Goal: Check status: Check status

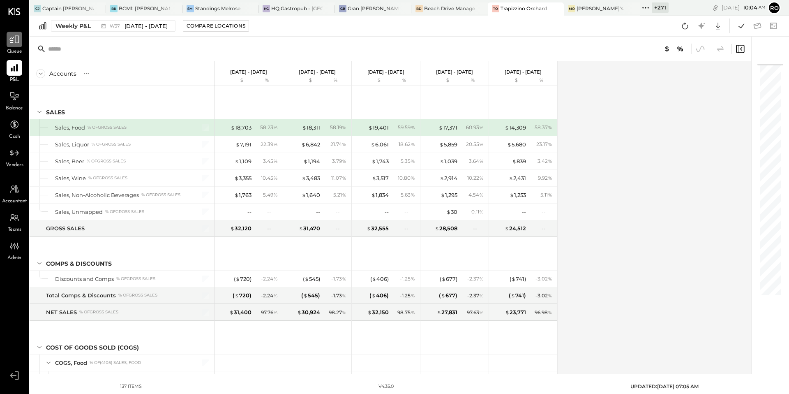
click at [15, 41] on icon at bounding box center [14, 40] width 10 height 8
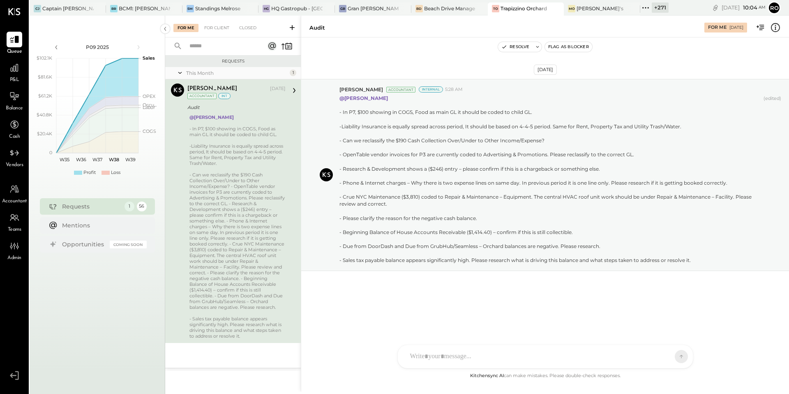
click at [292, 27] on icon at bounding box center [292, 27] width 8 height 8
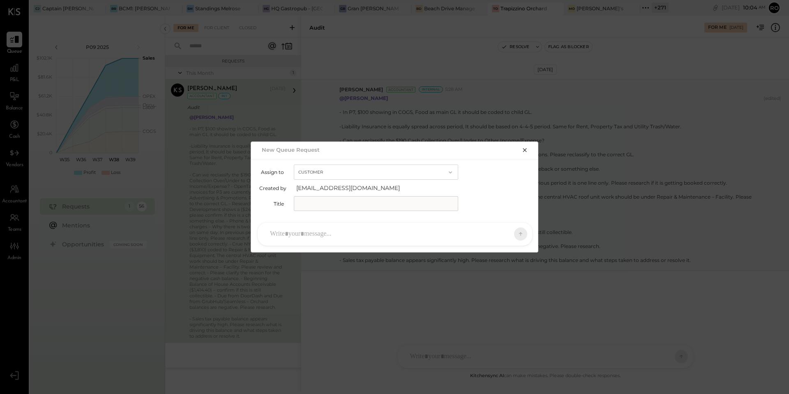
click at [330, 175] on button "Customer" at bounding box center [376, 171] width 164 height 15
click at [321, 186] on span "Accountant" at bounding box center [315, 186] width 30 height 5
click at [316, 210] on input "text" at bounding box center [376, 203] width 164 height 15
type input "****"
click at [380, 223] on div at bounding box center [395, 233] width 275 height 23
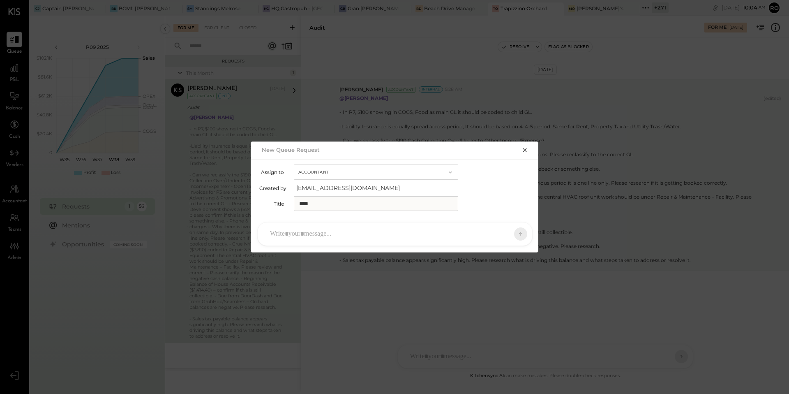
click at [364, 231] on div at bounding box center [387, 234] width 243 height 18
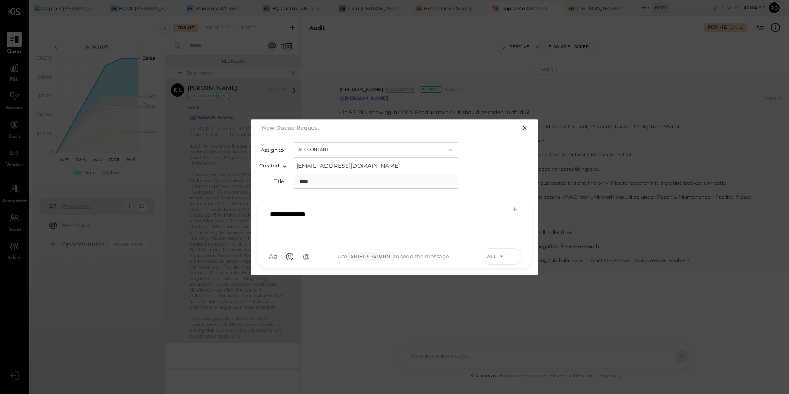
click at [514, 257] on icon at bounding box center [513, 256] width 7 height 8
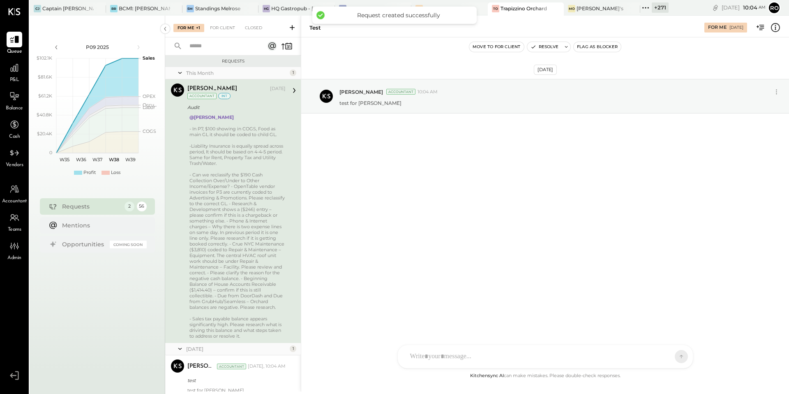
scroll to position [30, 0]
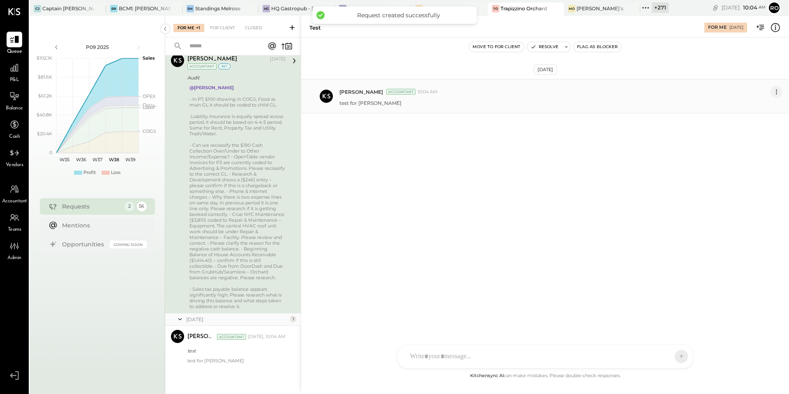
click at [777, 91] on icon at bounding box center [776, 92] width 9 height 9
click at [755, 106] on button "Edit Message" at bounding box center [756, 106] width 53 height 14
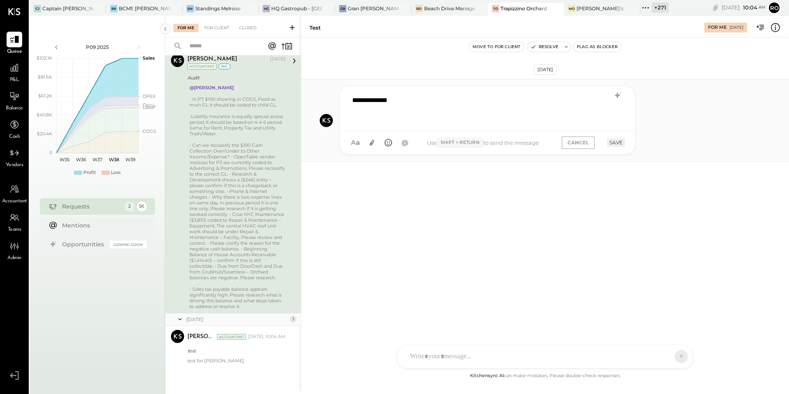
click at [470, 120] on div "**********" at bounding box center [487, 107] width 279 height 33
type input "*****"
click at [426, 102] on span "[PERSON_NAME]" at bounding box center [419, 105] width 65 height 8
click at [618, 143] on button "SAVE" at bounding box center [616, 142] width 18 height 8
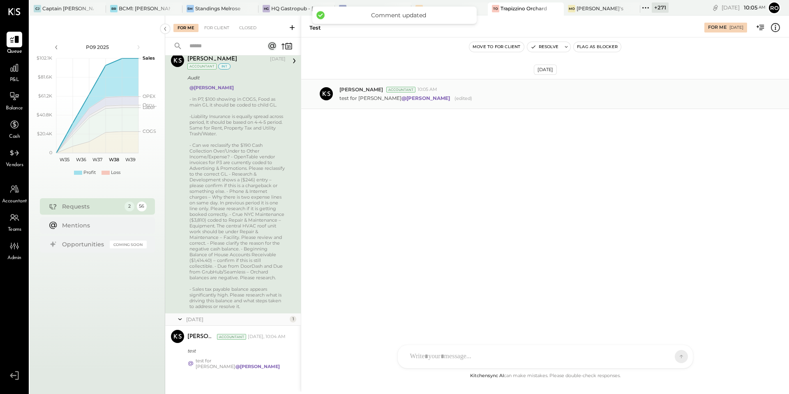
scroll to position [0, 0]
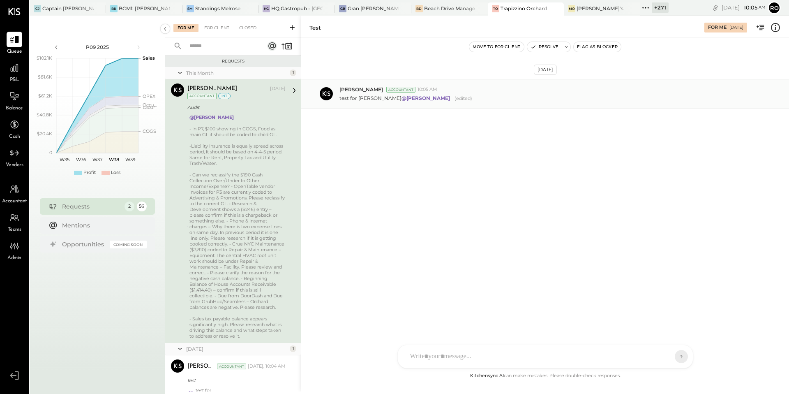
click at [764, 90] on div "Rohit Shenoy Accountant 10:05 AM" at bounding box center [560, 89] width 443 height 7
click at [760, 87] on div "Rohit Shenoy Accountant 10:05 AM" at bounding box center [560, 89] width 443 height 7
click at [650, 169] on div "Sep 18th, 2025 Rohit Shenoy Accountant 10:05 AM test for Manan @Manan Shah (edi…" at bounding box center [545, 114] width 488 height 113
drag, startPoint x: 786, startPoint y: 104, endPoint x: 581, endPoint y: 150, distance: 209.8
click at [581, 147] on div "Sep 18th, 2025 Rohit Shenoy Accountant 10:05 AM test for Manan @Manan Shah (edi…" at bounding box center [545, 114] width 488 height 113
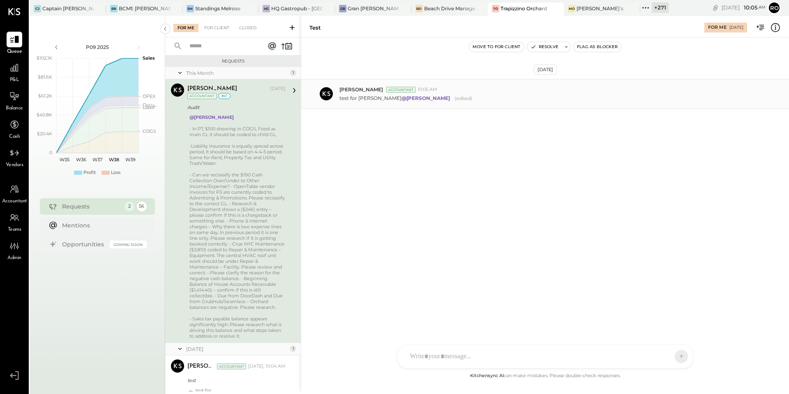
click at [571, 108] on div "Rohit Shenoy Accountant 10:05 AM test for Manan @Manan Shah (edited)" at bounding box center [545, 94] width 488 height 30
click at [571, 102] on div "Rohit Shenoy Accountant 10:05 AM test for Manan @Manan Shah (edited)" at bounding box center [545, 94] width 488 height 30
click at [570, 102] on div "Rohit Shenoy Accountant 10:05 AM test for Manan @Manan Shah (edited)" at bounding box center [545, 94] width 488 height 30
click at [594, 94] on div "test for Manan @Manan Shah (edited)" at bounding box center [560, 97] width 443 height 9
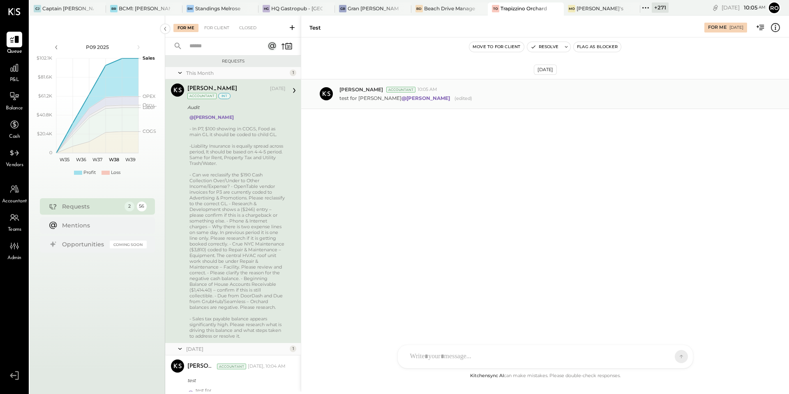
click at [595, 92] on div "Rohit Shenoy Accountant 10:05 AM" at bounding box center [560, 89] width 443 height 7
click at [612, 92] on div "Rohit Shenoy Accountant 10:05 AM" at bounding box center [560, 89] width 443 height 7
click at [655, 92] on div "Rohit Shenoy Accountant 10:05 AM" at bounding box center [560, 89] width 443 height 7
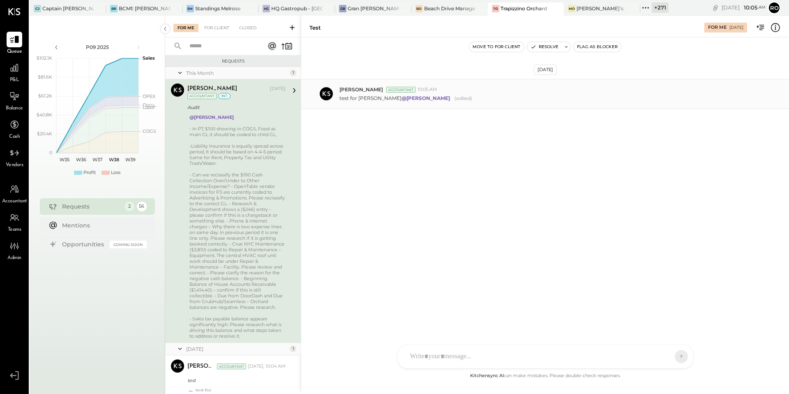
click at [785, 89] on div "Rohit Shenoy Accountant 10:05 AM test for Manan @Manan Shah (edited)" at bounding box center [545, 94] width 488 height 30
click at [444, 355] on div "TP Tarang Padia E eric EP Erika Perez N nick NB Noemi Balmaceda I iris AB Aleja…" at bounding box center [545, 334] width 296 height 69
click at [620, 111] on div "Sep 18th, 2025 Rohit Shenoy Accountant 10:05 AM test for Manan @Manan Shah (edi…" at bounding box center [545, 114] width 488 height 113
click at [584, 105] on div "Rohit Shenoy Accountant 10:05 AM test for Manan @Manan Shah (edited)" at bounding box center [545, 94] width 488 height 30
drag, startPoint x: 584, startPoint y: 105, endPoint x: 584, endPoint y: 99, distance: 6.2
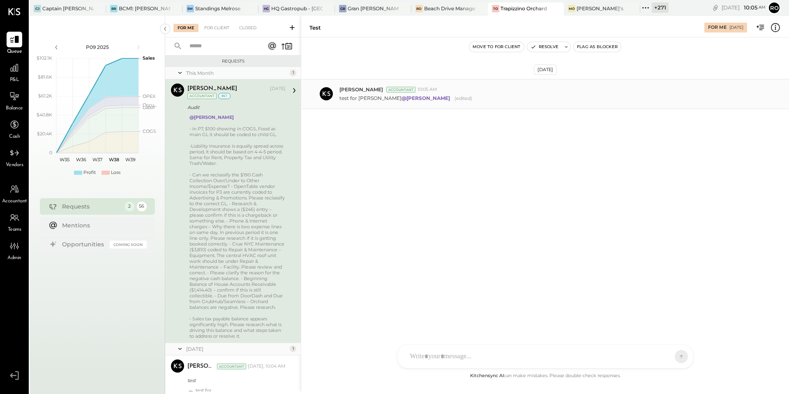
click at [584, 99] on div "Rohit Shenoy Accountant 10:05 AM test for Manan @Manan Shah (edited)" at bounding box center [545, 94] width 488 height 30
click at [584, 99] on div "test for Manan @Manan Shah (edited)" at bounding box center [560, 97] width 443 height 9
drag, startPoint x: 584, startPoint y: 99, endPoint x: 623, endPoint y: 99, distance: 39.0
click at [591, 99] on div "test for Manan @Manan Shah (edited)" at bounding box center [560, 97] width 443 height 9
click at [583, 189] on div "Sep 18th, 2025 Rohit Shenoy Accountant 10:05 AM test for Manan @Manan Shah (edi…" at bounding box center [545, 203] width 488 height 333
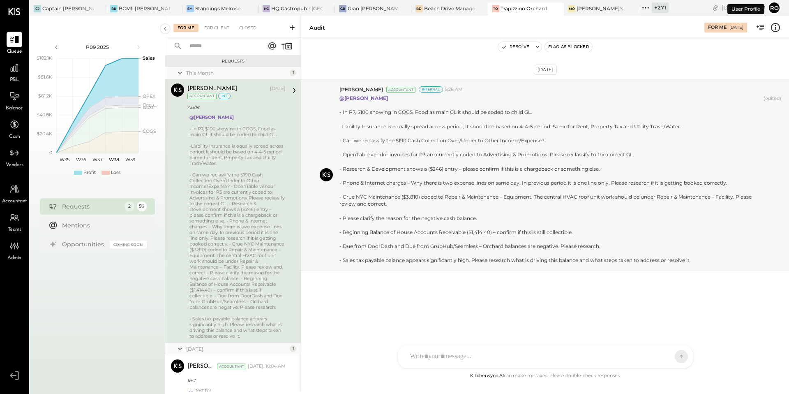
scroll to position [31, 0]
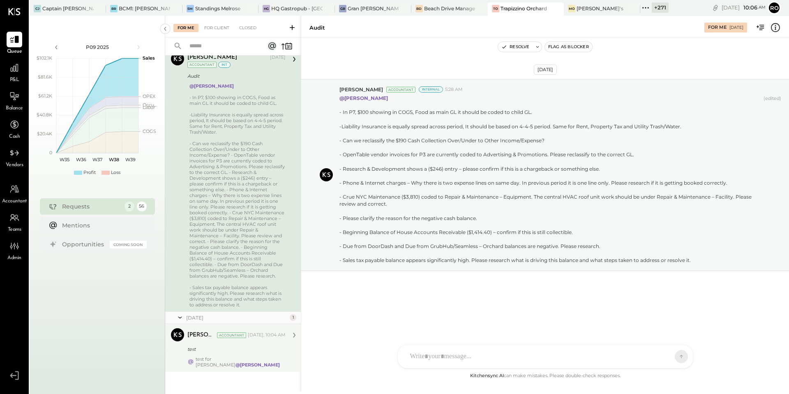
click at [261, 342] on div "Rohit Shenoy Accountant Today, 10:04 AM test test for Manan @Manan Shah" at bounding box center [236, 347] width 98 height 39
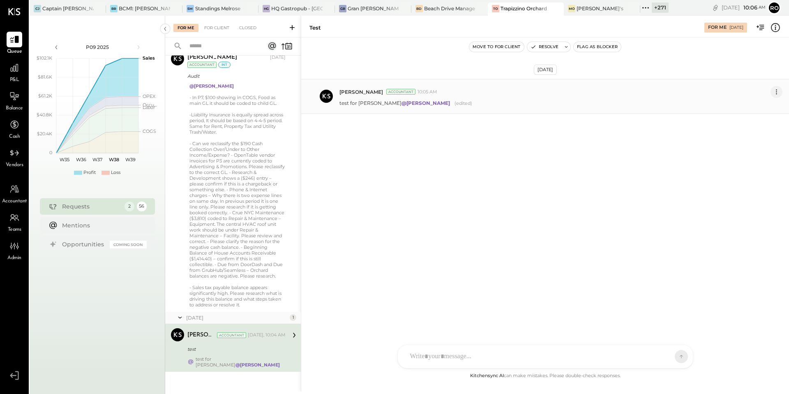
click at [771, 92] on button at bounding box center [777, 92] width 12 height 12
click at [756, 106] on button "Edit Message" at bounding box center [756, 106] width 53 height 14
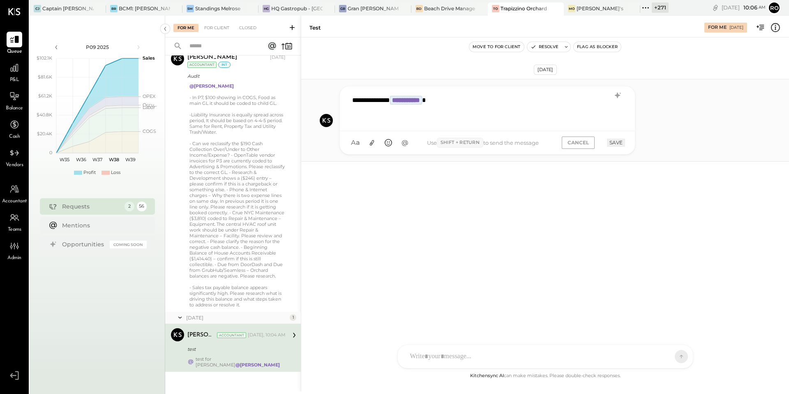
click at [521, 107] on div "**********" at bounding box center [487, 107] width 279 height 33
click at [618, 149] on button "SAVE" at bounding box center [616, 147] width 18 height 8
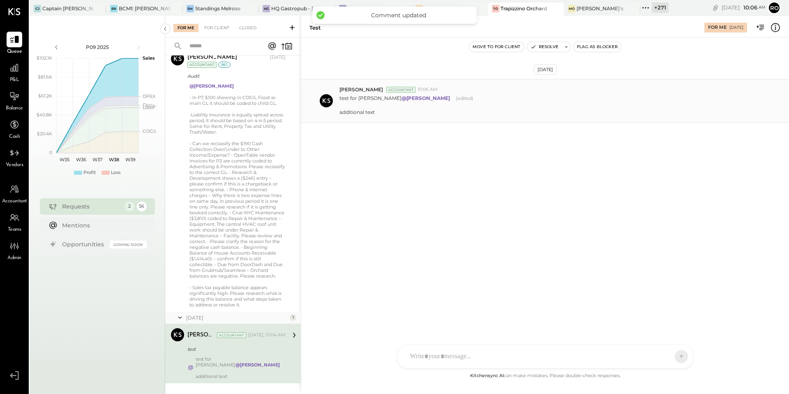
scroll to position [41, 0]
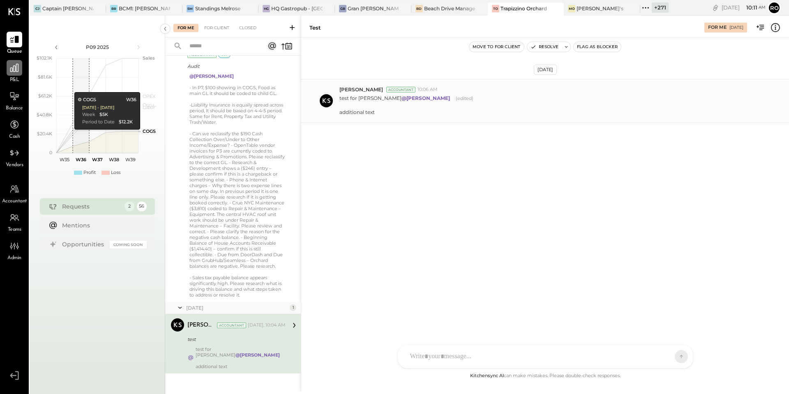
click at [12, 74] on div at bounding box center [15, 68] width 16 height 16
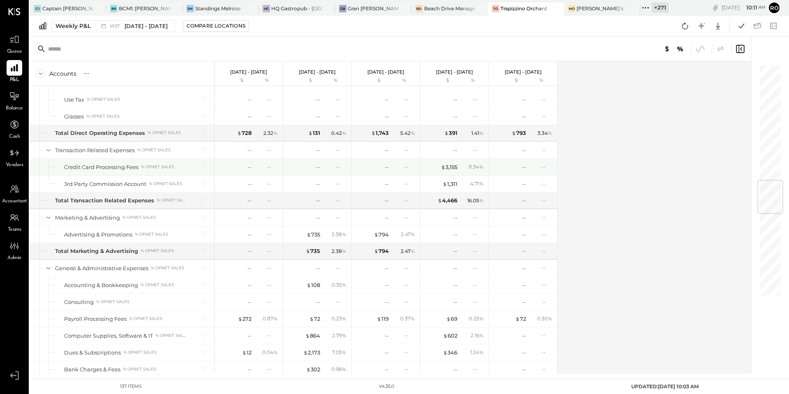
scroll to position [988, 0]
click at [648, 6] on icon at bounding box center [645, 7] width 11 height 11
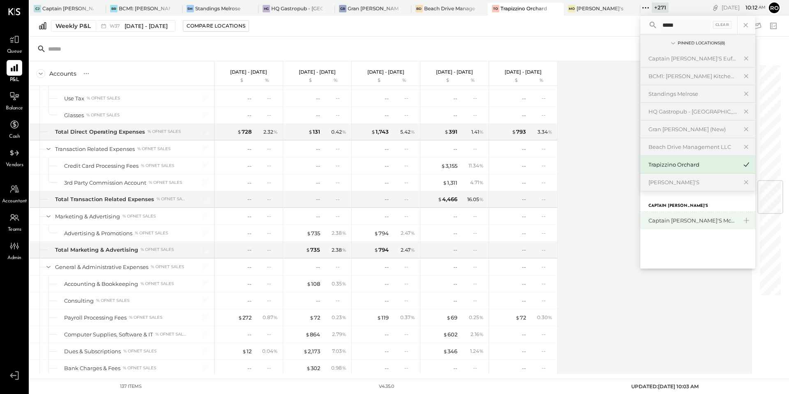
type input "*****"
click at [684, 221] on div "Captain [PERSON_NAME]'s Mcalestar" at bounding box center [692, 221] width 89 height 8
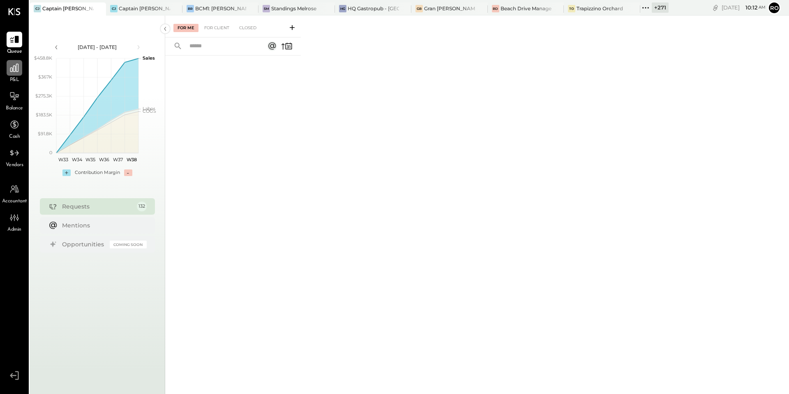
click at [14, 68] on icon at bounding box center [14, 67] width 11 height 11
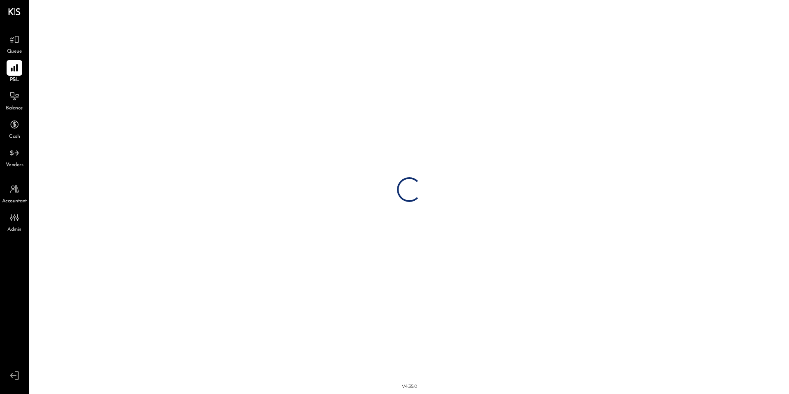
click at [14, 68] on icon at bounding box center [14, 67] width 7 height 7
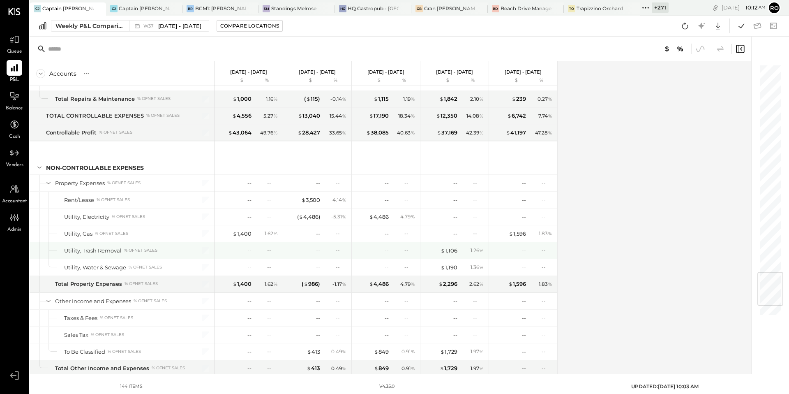
scroll to position [1758, 0]
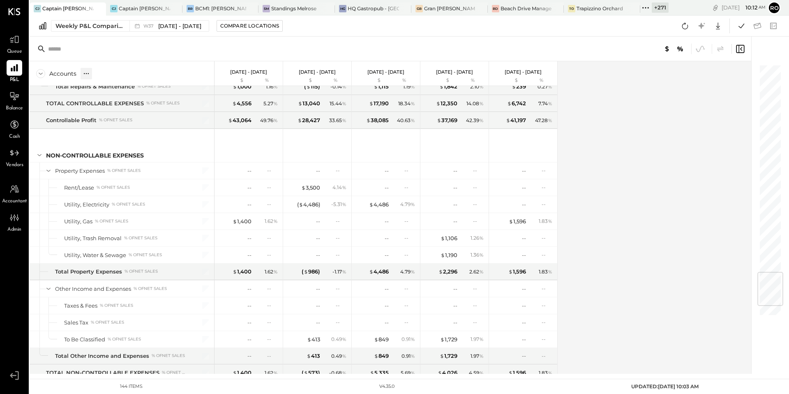
click at [85, 72] on icon at bounding box center [86, 73] width 8 height 8
click at [103, 74] on div "GL" at bounding box center [103, 73] width 8 height 7
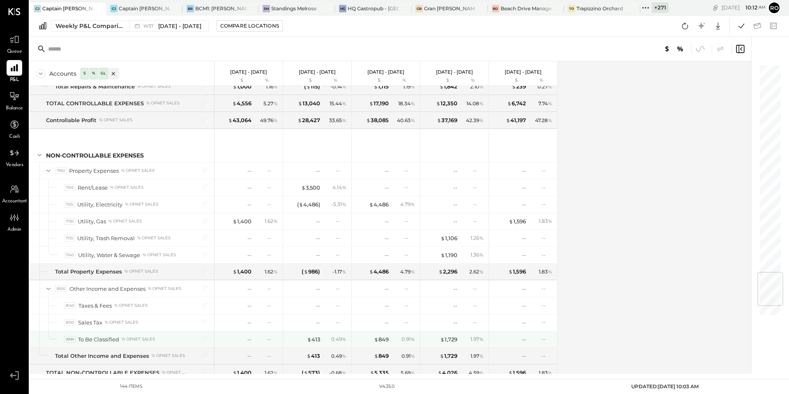
click at [106, 337] on div "To Be Classified" at bounding box center [98, 339] width 41 height 8
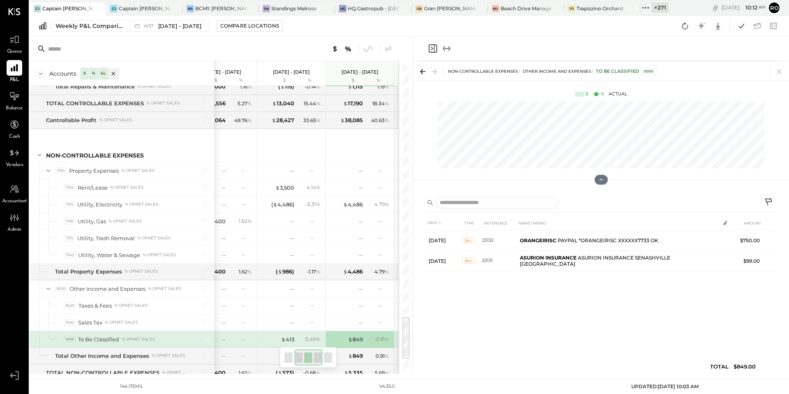
scroll to position [0, 79]
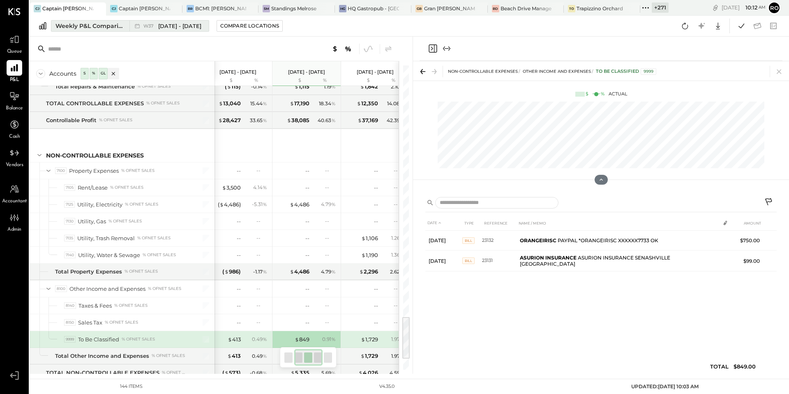
click at [85, 30] on button "Weekly P&L Comparison W37 Sep 8 - 14, 2025" at bounding box center [130, 26] width 158 height 12
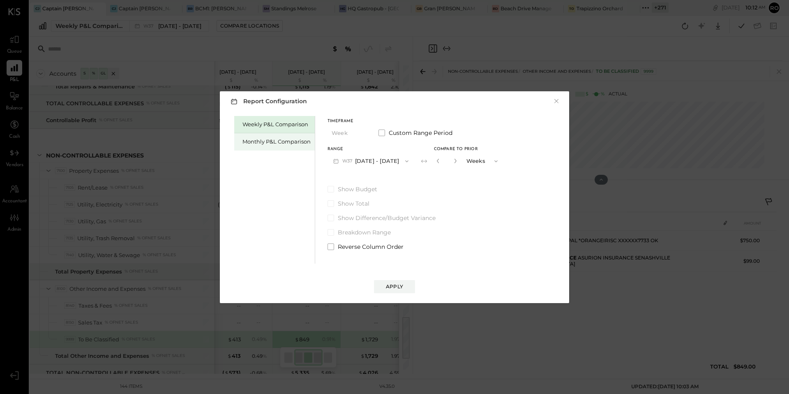
click at [281, 138] on div "Monthly P&L Comparison" at bounding box center [276, 142] width 68 height 8
click at [346, 132] on button "Month" at bounding box center [348, 132] width 41 height 15
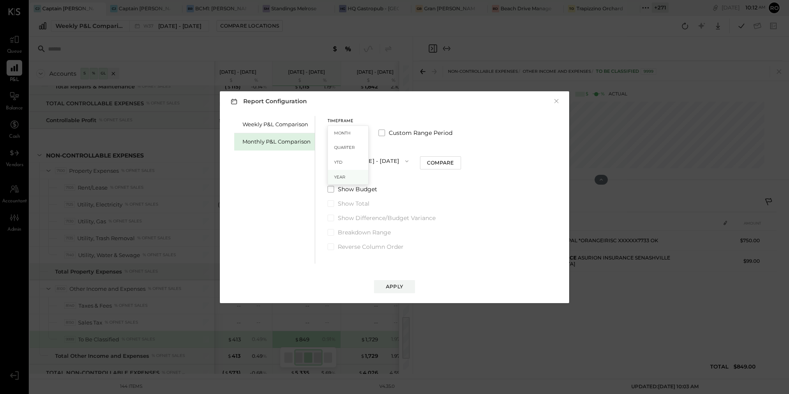
click at [343, 180] on div "Year" at bounding box center [348, 177] width 40 height 15
click at [396, 287] on div "Apply" at bounding box center [394, 286] width 17 height 7
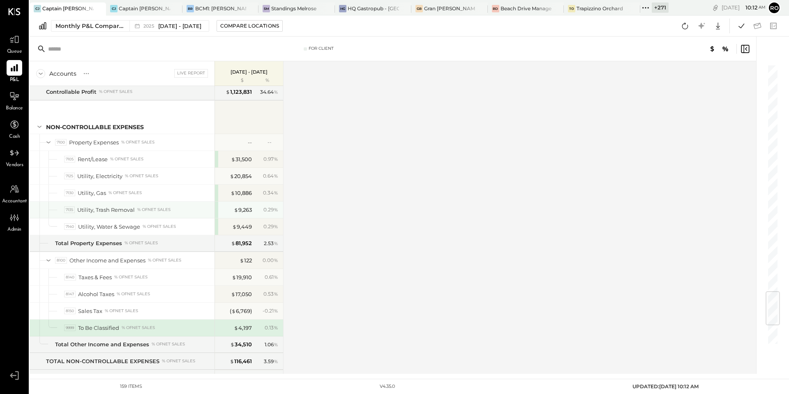
scroll to position [2062, 0]
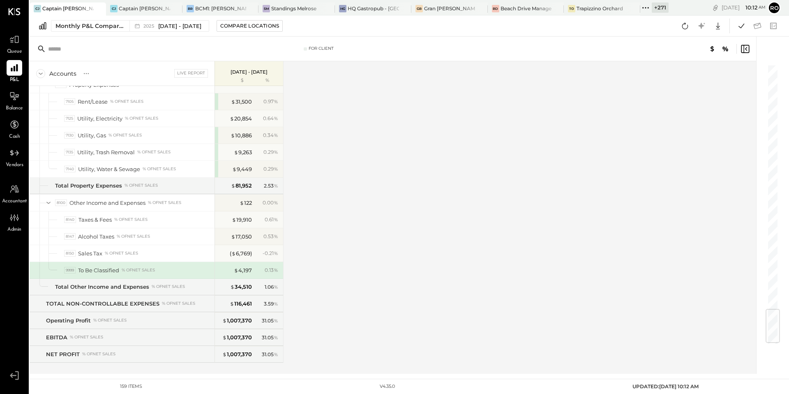
click at [152, 269] on div "% of NET SALES" at bounding box center [138, 270] width 33 height 6
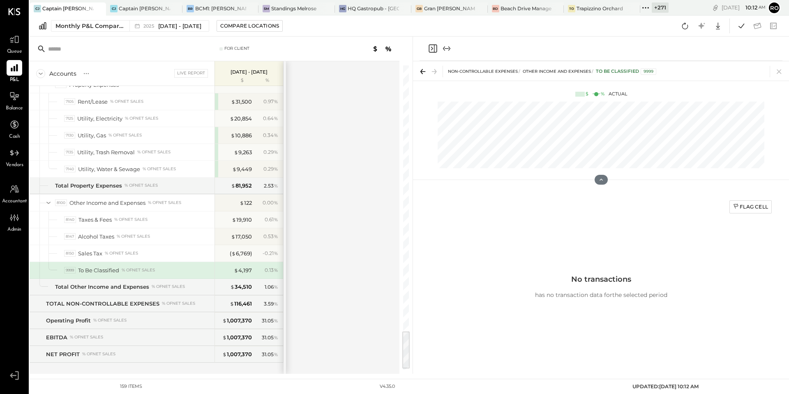
click at [104, 269] on div "To Be Classified" at bounding box center [98, 270] width 41 height 8
click at [584, 234] on div "Flag Cell No transactions has no transaction data for the selected period" at bounding box center [600, 286] width 351 height 182
click at [240, 268] on div "$ 4,197" at bounding box center [243, 270] width 18 height 8
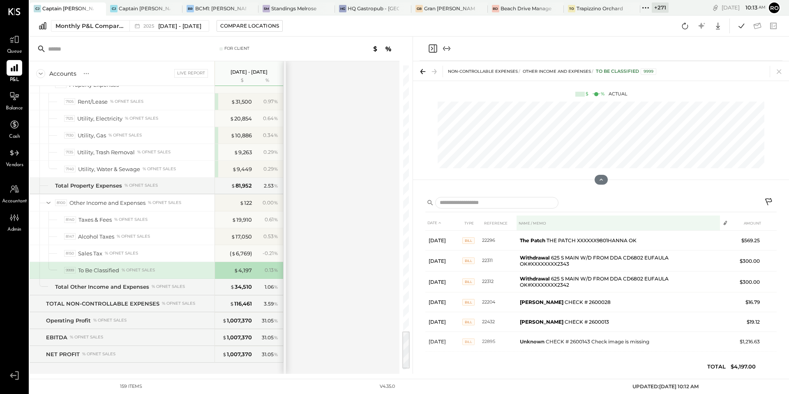
click at [531, 224] on th "NAME / MEMO" at bounding box center [618, 222] width 203 height 15
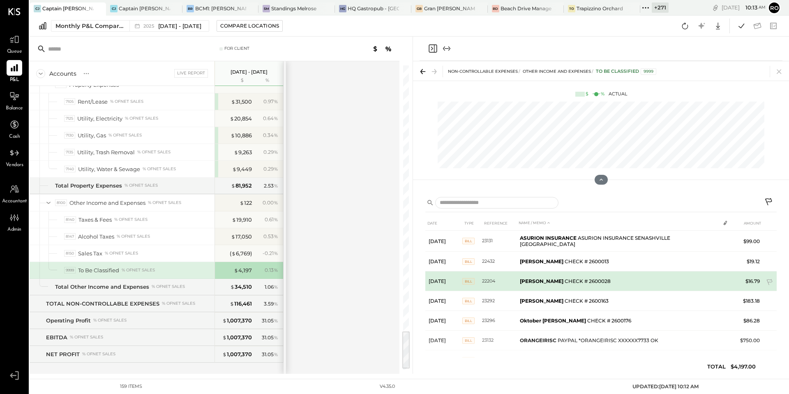
click at [619, 279] on td "Courtney Smith CHECK # 2600028" at bounding box center [618, 281] width 203 height 20
click at [525, 283] on td "Courtney Smith CHECK # 2600028" at bounding box center [618, 281] width 203 height 20
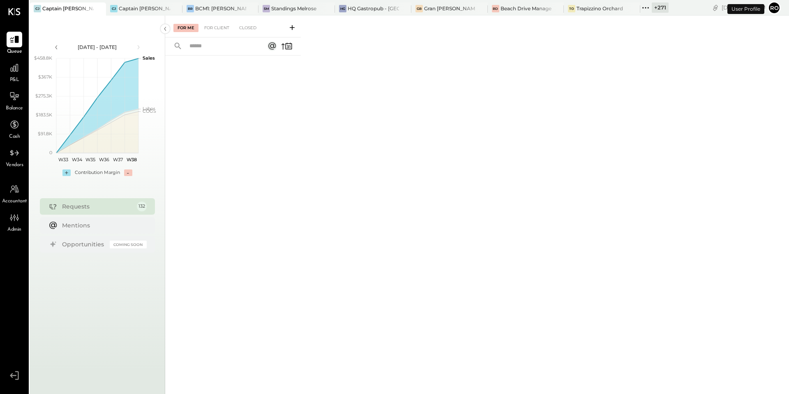
click at [17, 76] on span "P&L" at bounding box center [14, 79] width 9 height 7
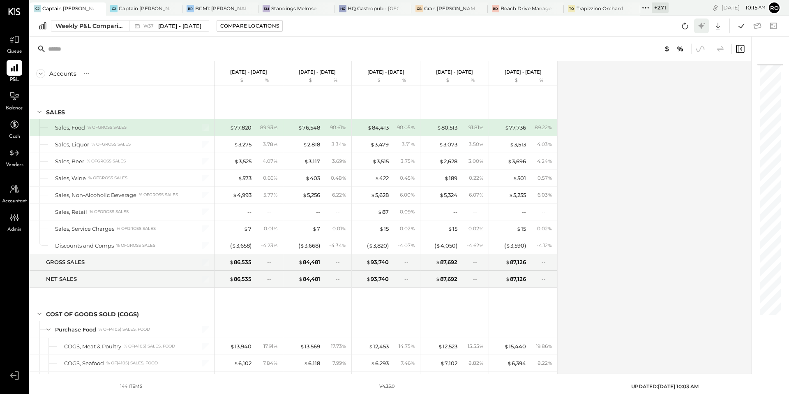
click at [700, 27] on icon at bounding box center [701, 26] width 11 height 11
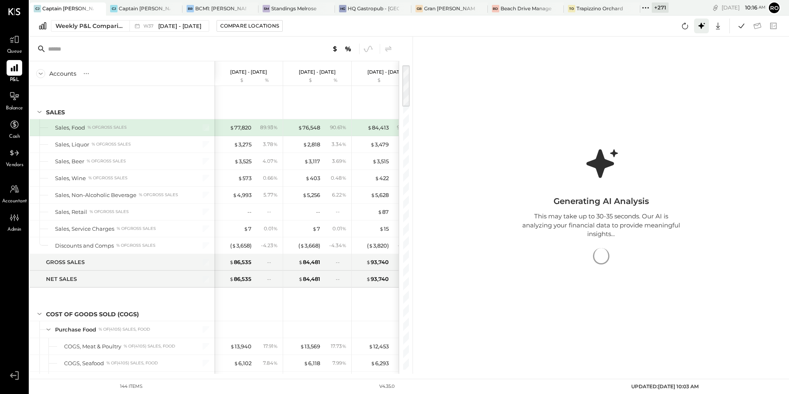
click at [701, 28] on icon at bounding box center [701, 26] width 11 height 11
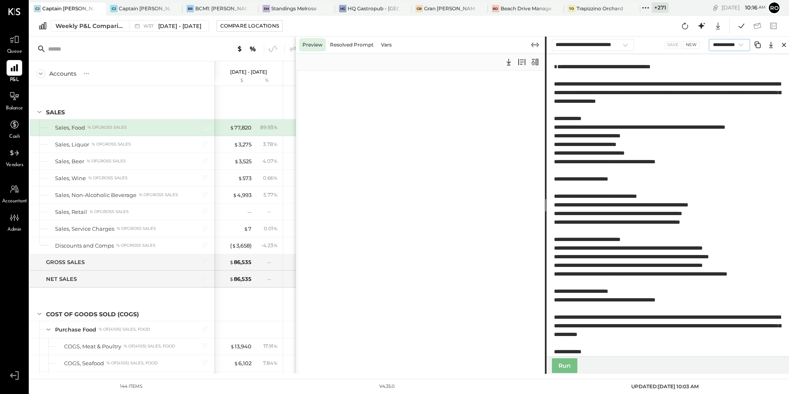
click at [738, 41] on select "**********" at bounding box center [729, 44] width 40 height 11
click at [565, 367] on button "Run" at bounding box center [564, 365] width 25 height 15
click at [722, 45] on select "**********" at bounding box center [729, 44] width 40 height 11
click at [709, 39] on select "**********" at bounding box center [729, 44] width 40 height 11
click at [561, 367] on button "Run" at bounding box center [564, 365] width 25 height 15
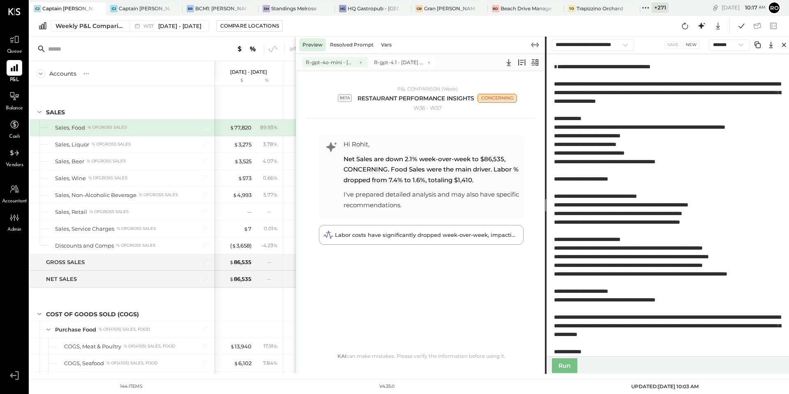
click at [323, 67] on div "R-gpt-4o-mini - Sep 18 10:16 R-gpt-4.1 - Sep 18 10:16" at bounding box center [421, 61] width 251 height 17
click at [332, 65] on span "R-gpt-4o-mini - Sep 18 10:16" at bounding box center [330, 62] width 49 height 7
click at [397, 60] on span "R-gpt-4.1 - Sep 18 10:16" at bounding box center [398, 62] width 49 height 7
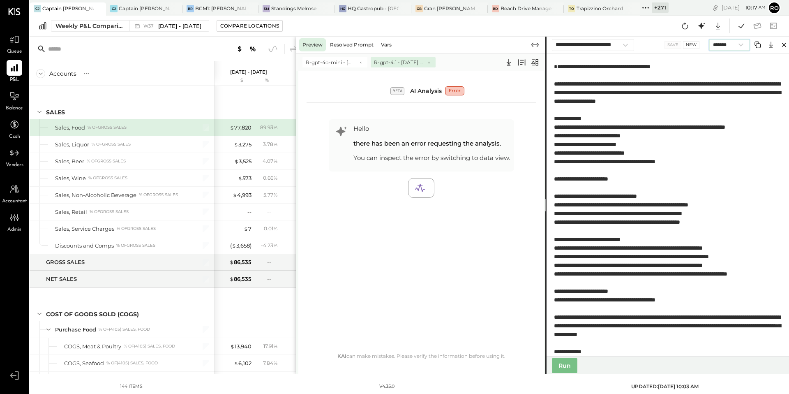
click at [732, 49] on select "**********" at bounding box center [729, 44] width 40 height 11
select select "**********"
click at [709, 39] on select "**********" at bounding box center [729, 44] width 40 height 11
click at [570, 360] on button "Run" at bounding box center [564, 365] width 25 height 15
click at [783, 42] on icon "Close" at bounding box center [784, 45] width 10 height 10
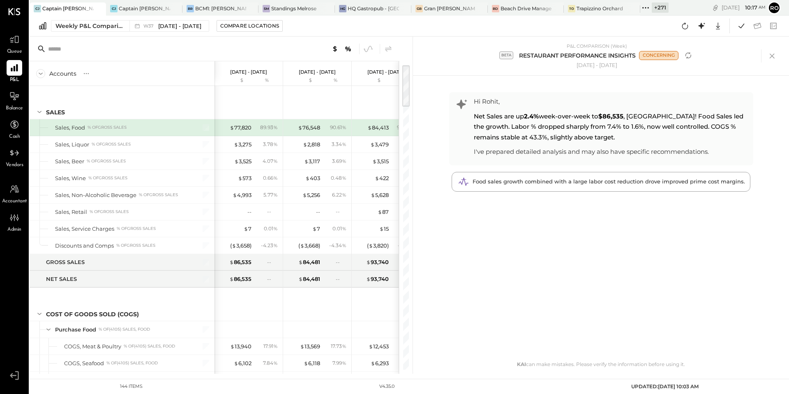
click at [286, 132] on div "$ 76,548 90.61 %" at bounding box center [317, 127] width 68 height 16
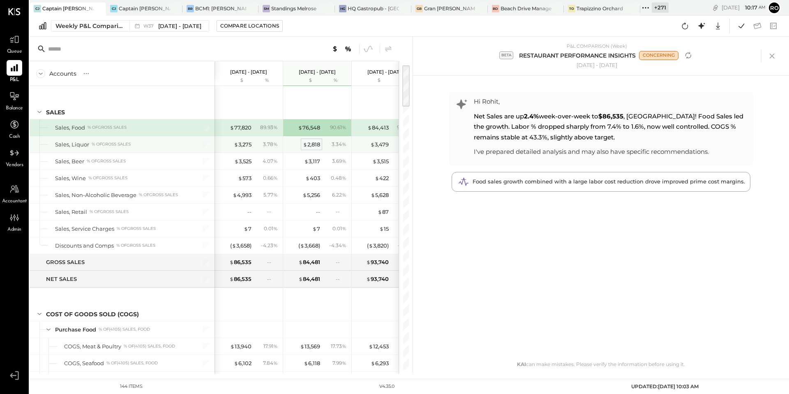
click at [305, 141] on div "$ 2,818" at bounding box center [311, 145] width 17 height 8
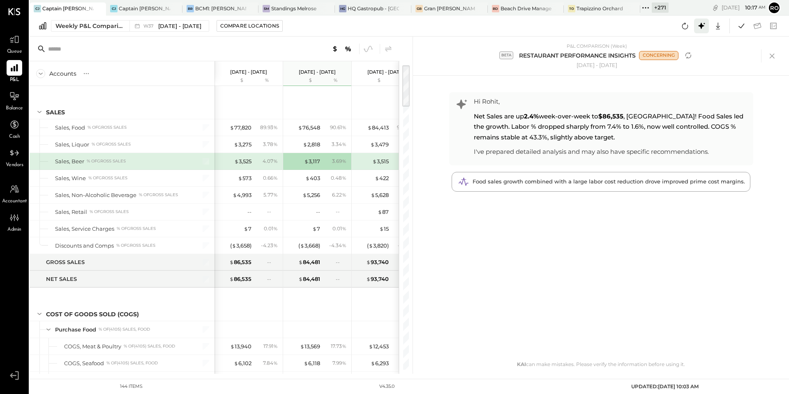
click at [704, 24] on icon at bounding box center [701, 26] width 11 height 11
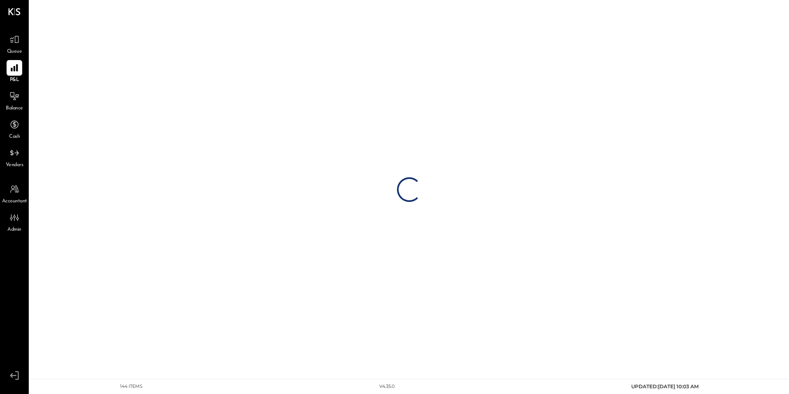
select select "**********"
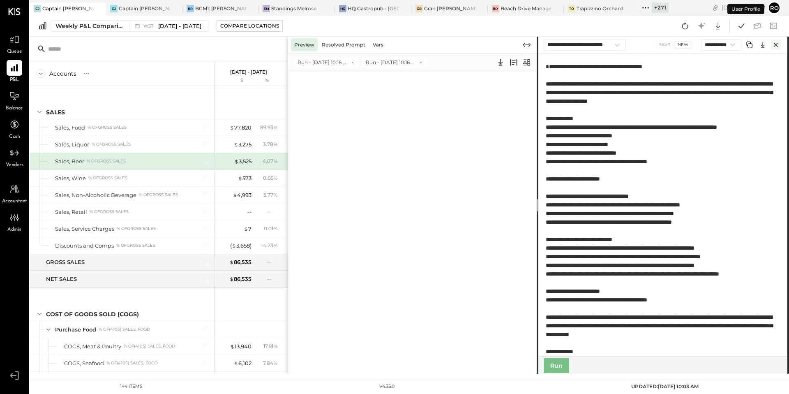
click at [775, 44] on icon "Close" at bounding box center [776, 45] width 10 height 10
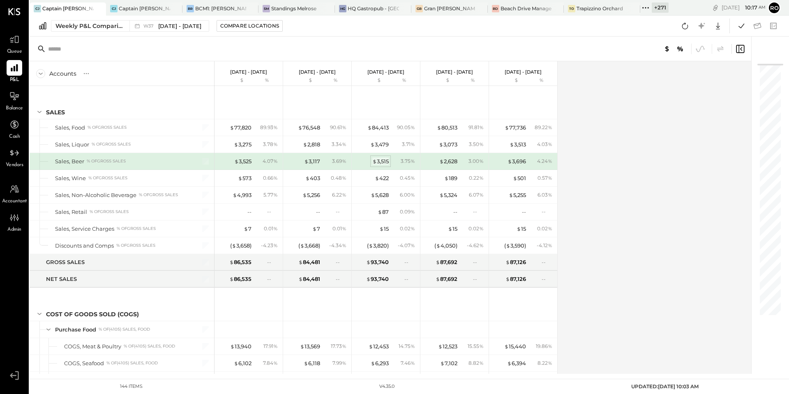
click at [374, 159] on span "$" at bounding box center [374, 161] width 5 height 7
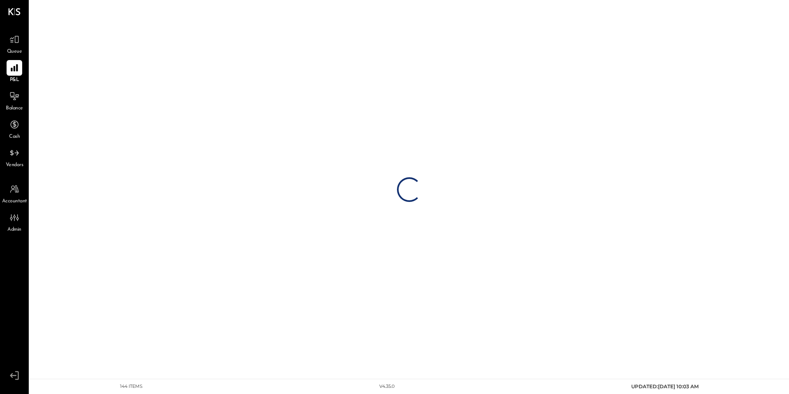
select select "**********"
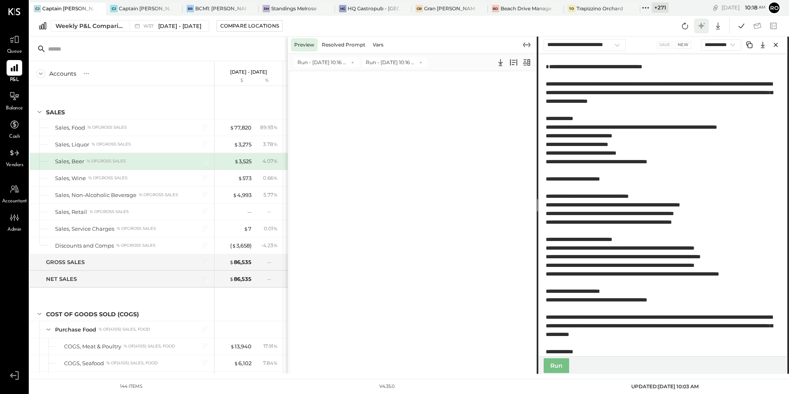
click at [701, 25] on icon at bounding box center [701, 26] width 6 height 6
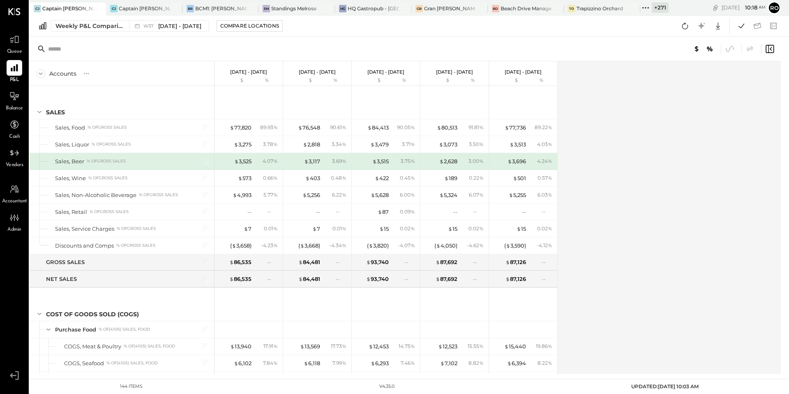
click at [458, 162] on div "$ 2,628 3.00 %" at bounding box center [455, 161] width 62 height 16
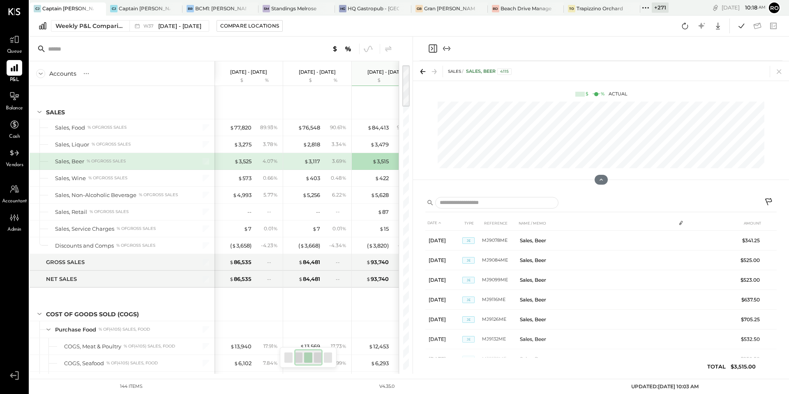
scroll to position [0, 79]
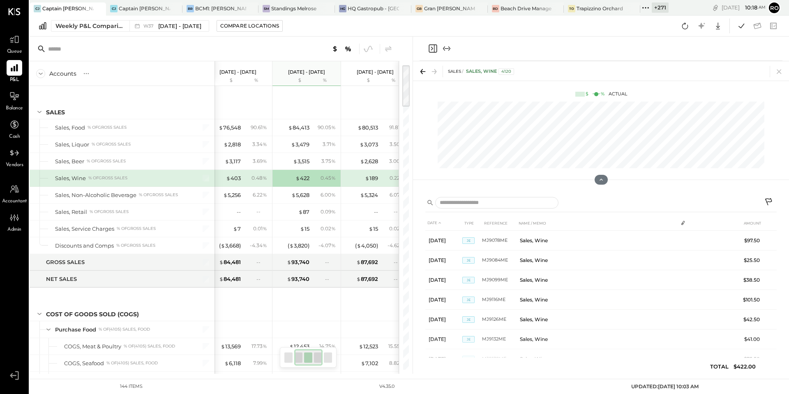
scroll to position [0, 148]
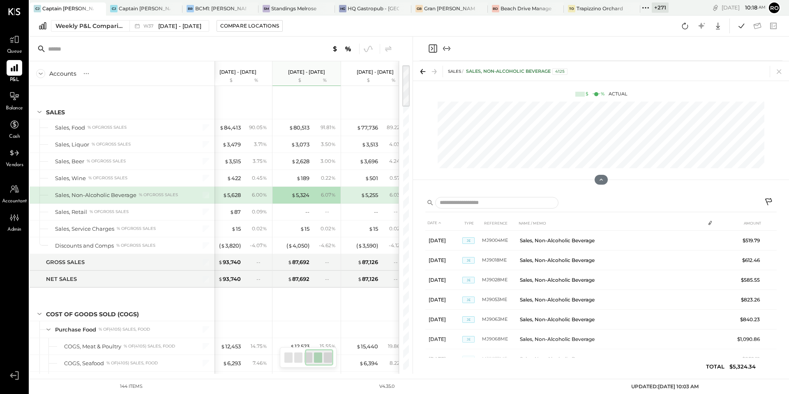
scroll to position [0, 79]
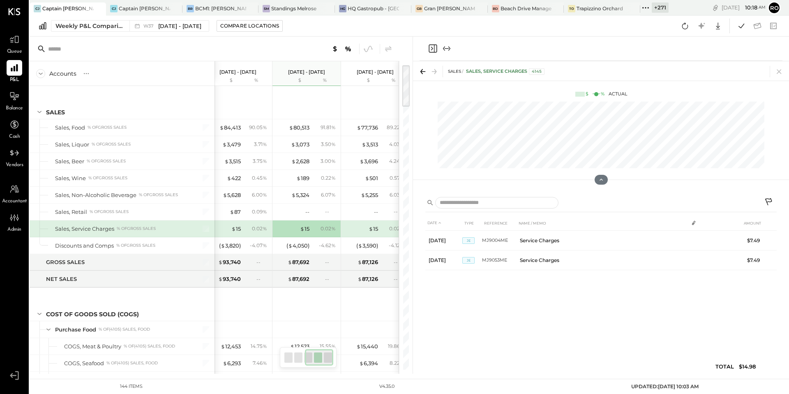
scroll to position [0, 159]
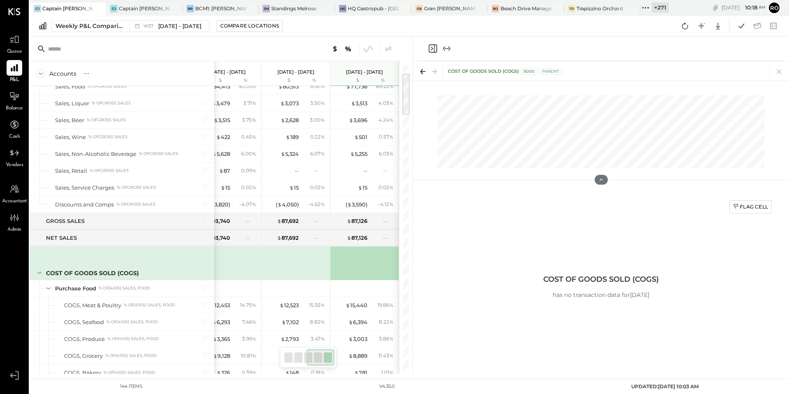
scroll to position [58, 0]
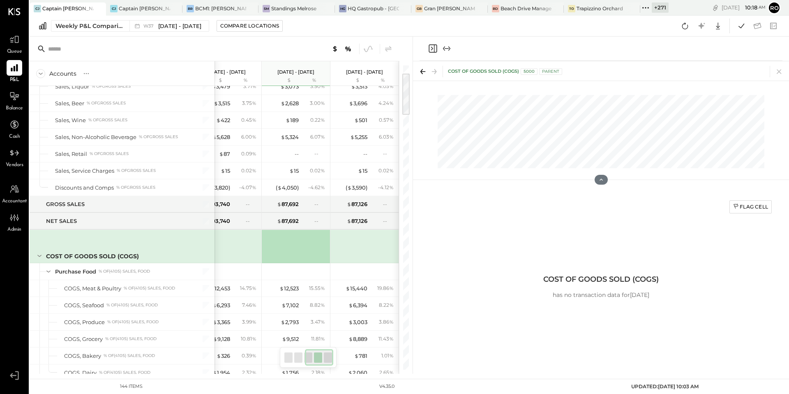
scroll to position [0, 148]
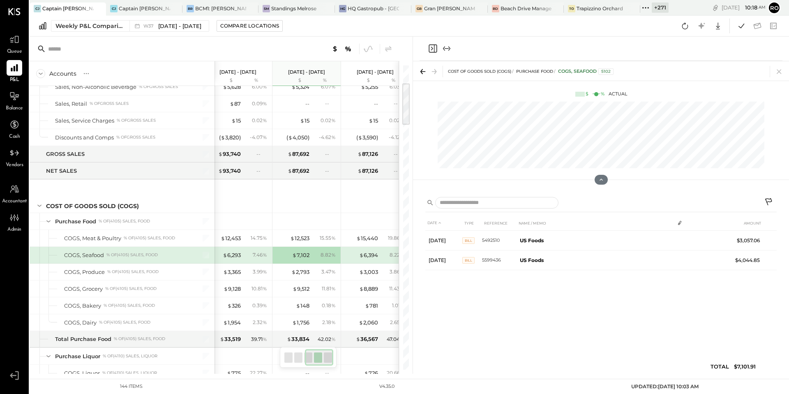
scroll to position [125, 0]
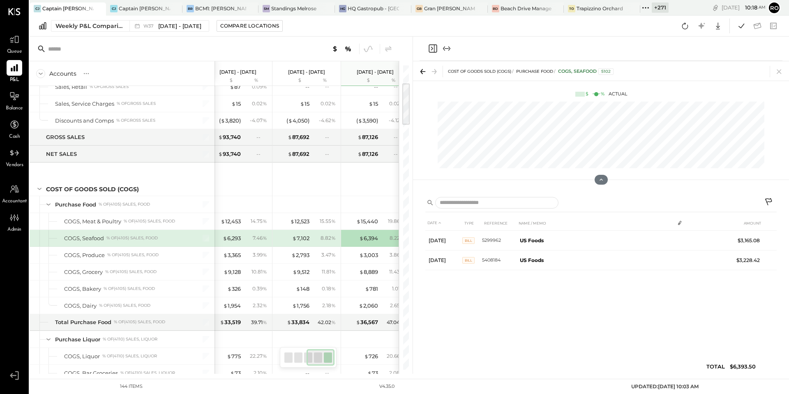
scroll to position [0, 159]
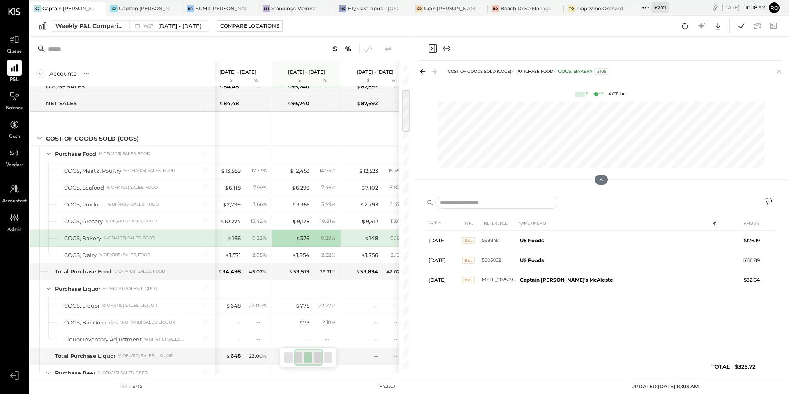
scroll to position [0, 11]
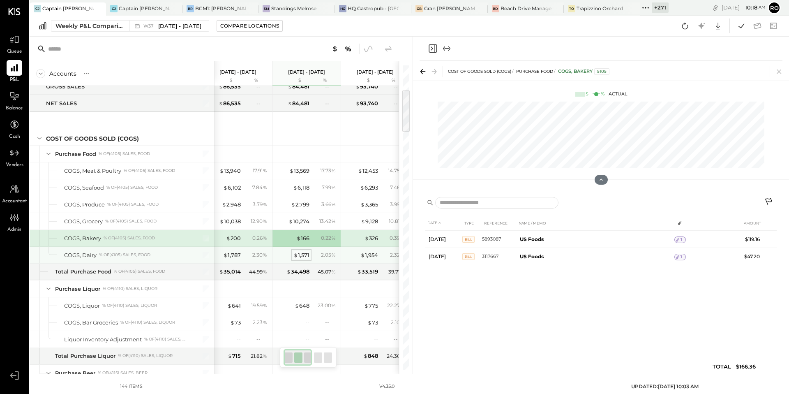
click at [302, 256] on div "$ 1,571" at bounding box center [301, 255] width 16 height 8
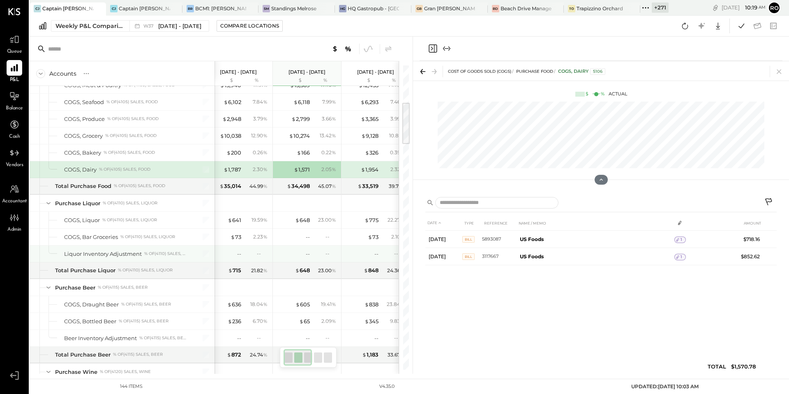
scroll to position [260, 0]
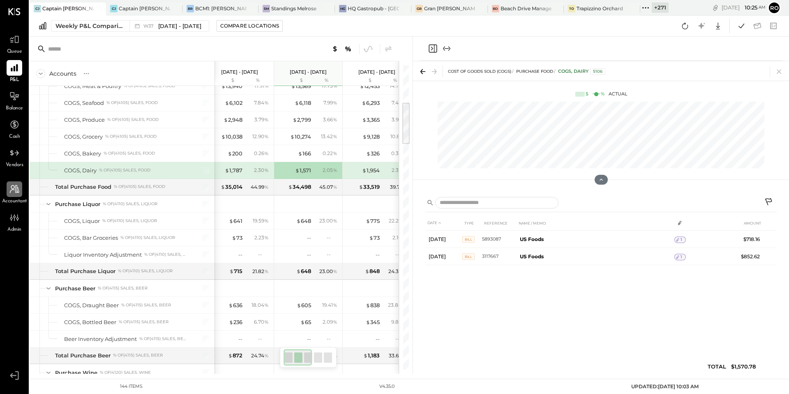
click at [7, 192] on div at bounding box center [15, 189] width 16 height 16
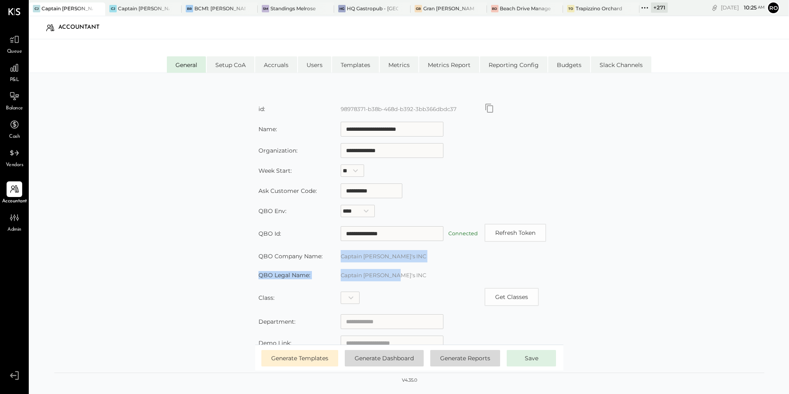
drag, startPoint x: 398, startPoint y: 278, endPoint x: 346, endPoint y: 248, distance: 59.5
click at [346, 248] on table "**********" at bounding box center [409, 279] width 308 height 361
click at [396, 262] on td "Captain John's INC" at bounding box center [409, 256] width 144 height 19
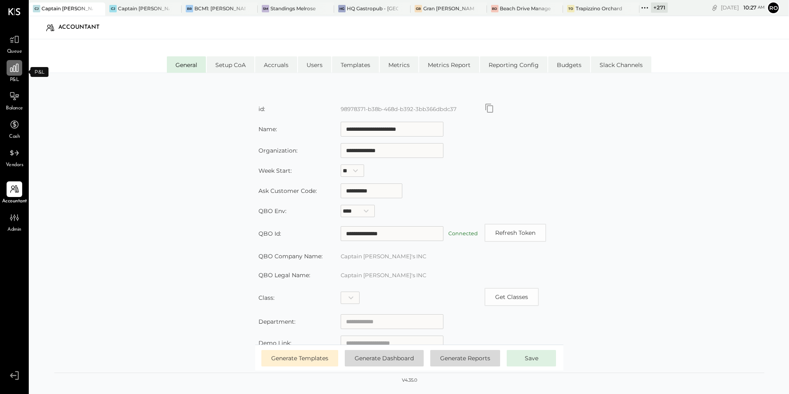
click at [14, 70] on icon at bounding box center [14, 67] width 11 height 11
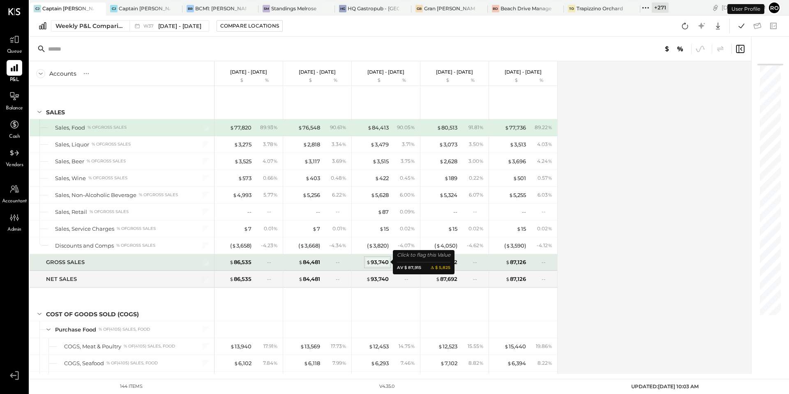
click at [379, 261] on div "$ 93,740" at bounding box center [377, 262] width 23 height 8
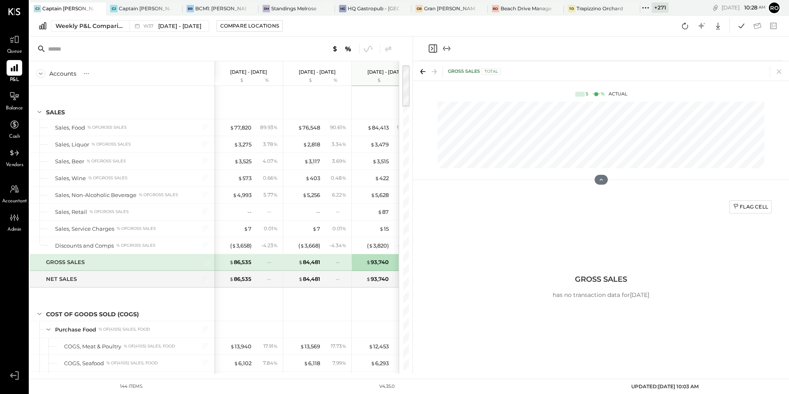
click at [13, 163] on span "Vendors" at bounding box center [15, 164] width 18 height 7
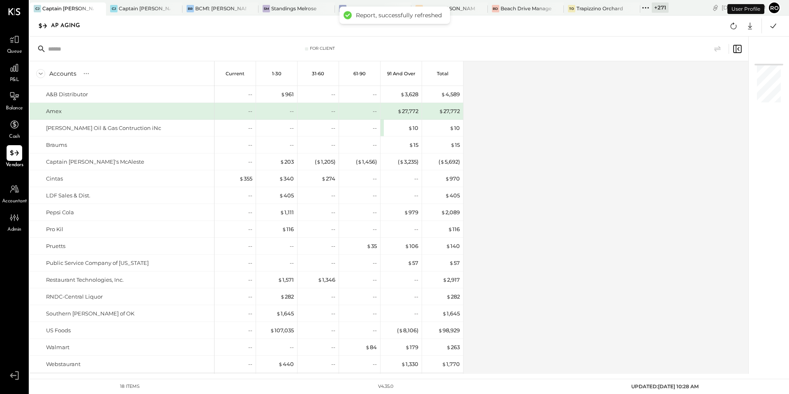
click at [71, 25] on div "AP Aging" at bounding box center [69, 25] width 37 height 13
click at [13, 152] on icon at bounding box center [14, 153] width 11 height 11
click at [136, 2] on div "CJ Captain John's Eufaula" at bounding box center [144, 8] width 76 height 13
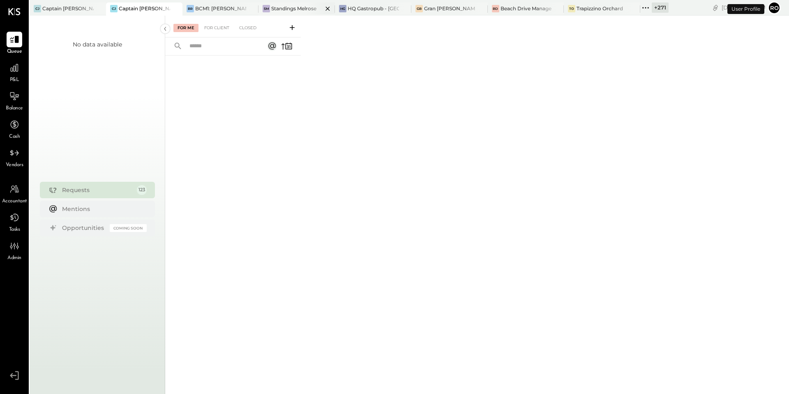
click at [286, 9] on div "Standings Melrose" at bounding box center [293, 8] width 45 height 7
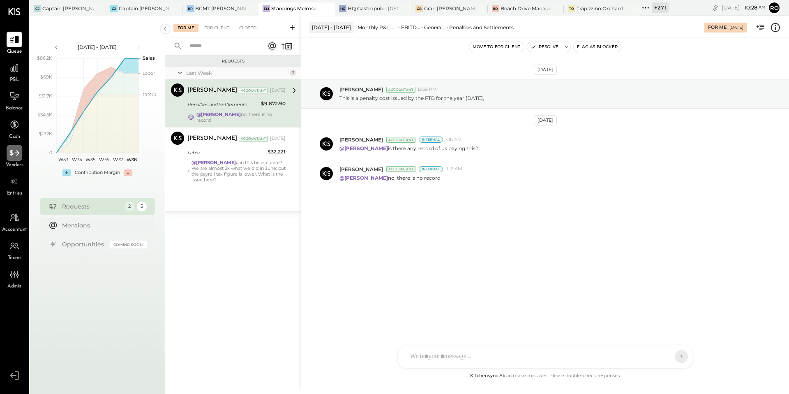
click at [11, 157] on icon at bounding box center [14, 153] width 11 height 11
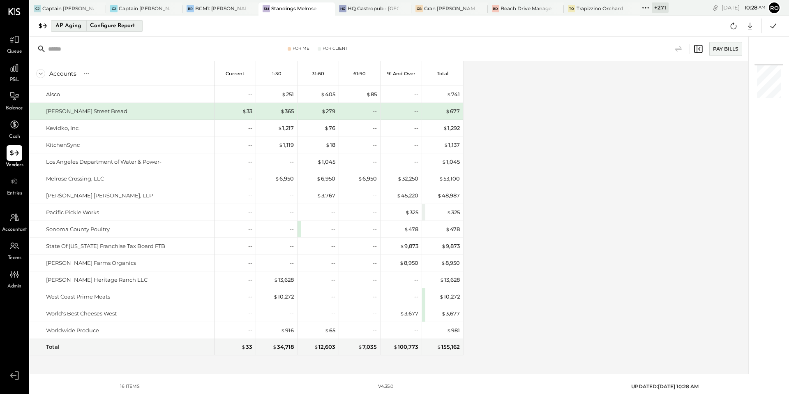
click at [126, 25] on div "Configure Report" at bounding box center [112, 26] width 52 height 11
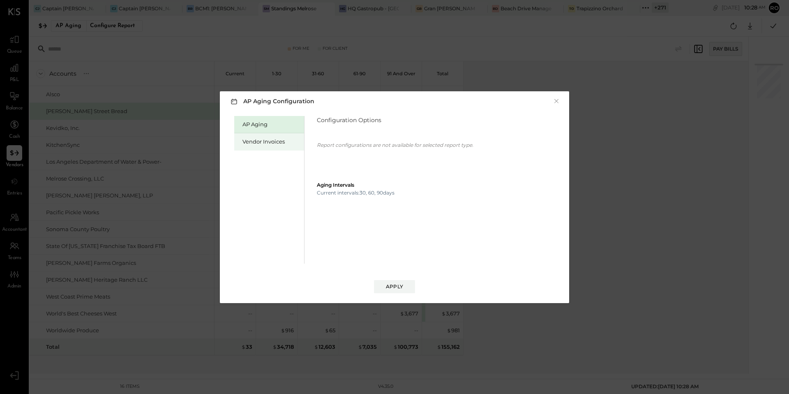
click at [275, 139] on div "Vendor Invoices" at bounding box center [271, 142] width 58 height 8
click at [348, 137] on span "button" at bounding box center [350, 140] width 11 height 7
click at [344, 152] on div "8 Weeks" at bounding box center [338, 154] width 42 height 15
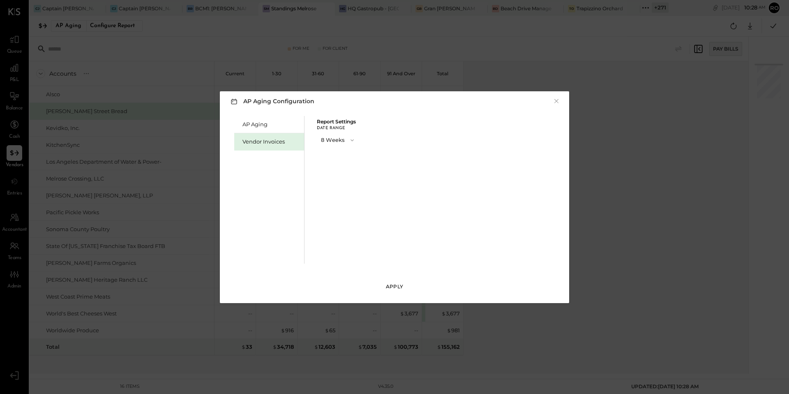
click at [390, 285] on div "Apply" at bounding box center [394, 286] width 17 height 7
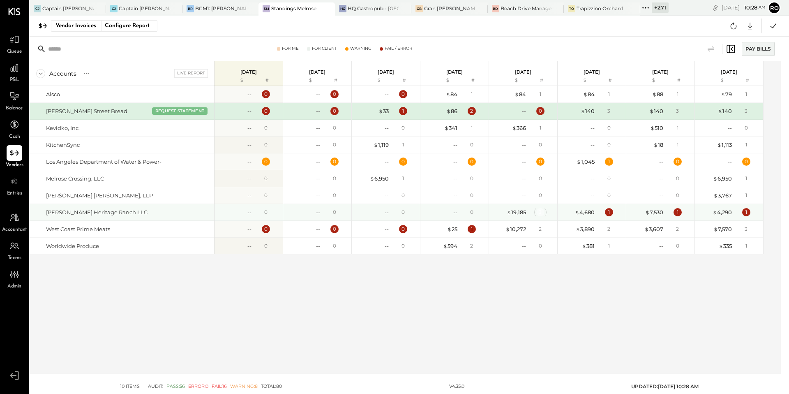
click at [540, 213] on div "3" at bounding box center [540, 212] width 8 height 8
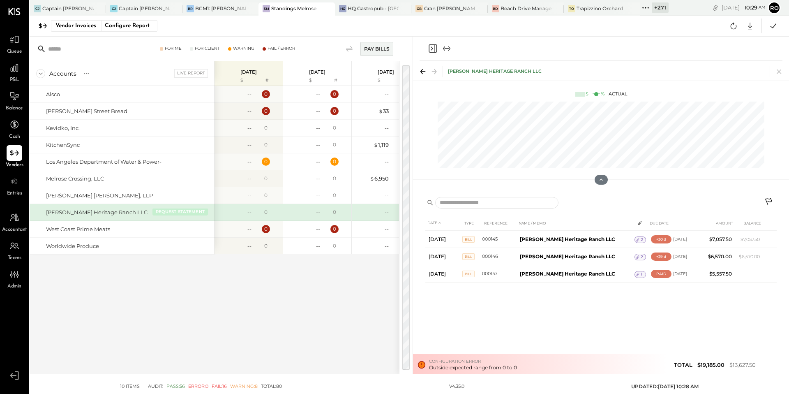
click at [184, 214] on button "REQUEST STATEMENT" at bounding box center [179, 211] width 55 height 7
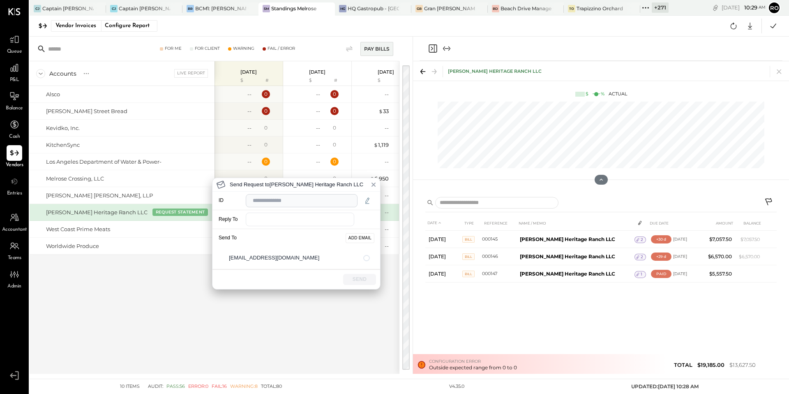
drag, startPoint x: 331, startPoint y: 261, endPoint x: 219, endPoint y: 260, distance: 111.8
click at [219, 260] on div "thompsonheritageranch@outlook.com" at bounding box center [296, 258] width 168 height 22
click at [270, 219] on input "email" at bounding box center [300, 219] width 108 height 14
click at [312, 222] on input "email" at bounding box center [300, 219] width 108 height 14
click at [268, 217] on input "email" at bounding box center [300, 219] width 108 height 14
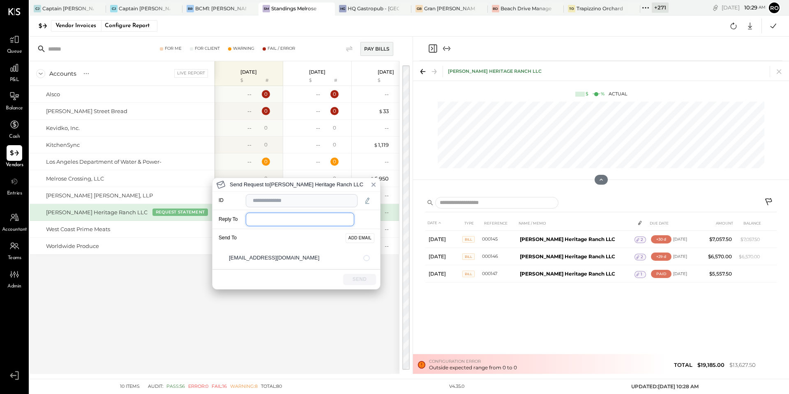
click at [265, 220] on input "email" at bounding box center [300, 219] width 108 height 14
click at [15, 224] on div "Send Request to Thompson Heritage Ranch LLC ID Reply To Send To ADD EMAIL thomp…" at bounding box center [394, 197] width 789 height 394
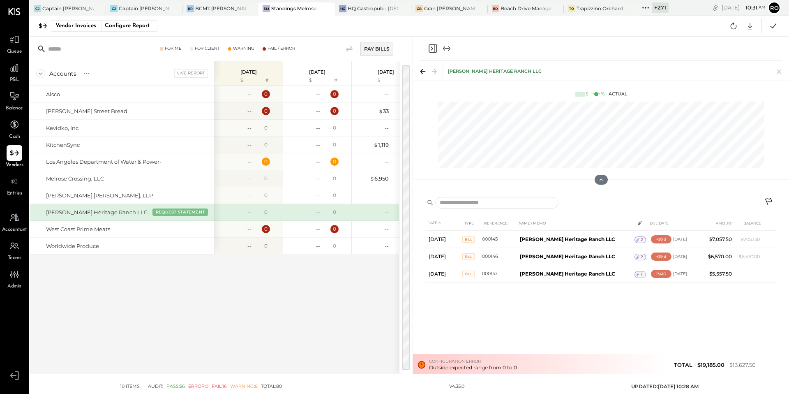
click at [15, 224] on div at bounding box center [15, 218] width 16 height 16
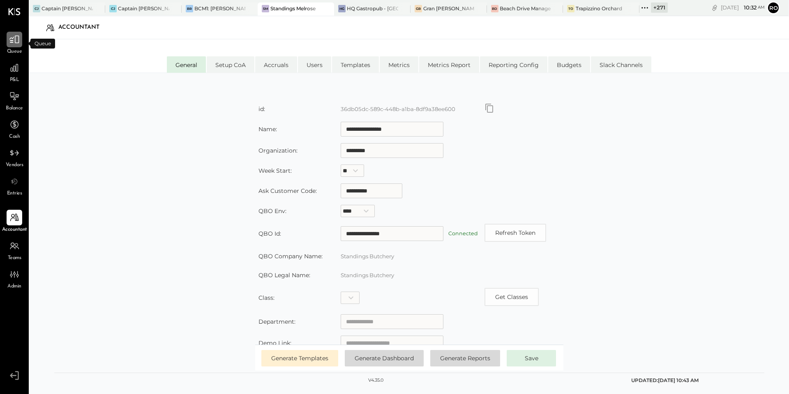
click at [17, 42] on icon at bounding box center [14, 39] width 11 height 11
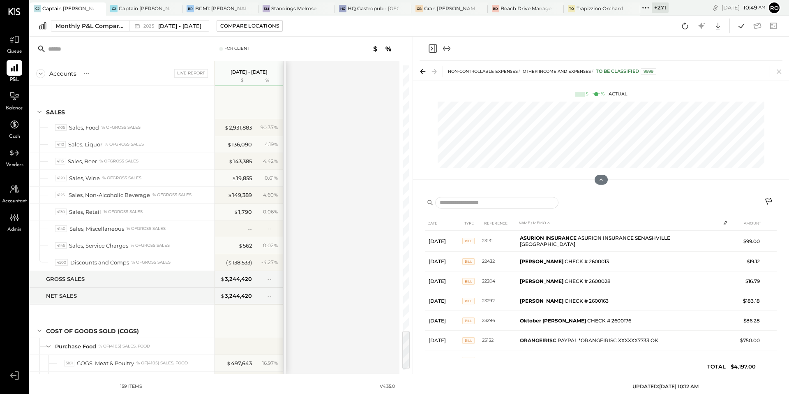
scroll to position [2062, 0]
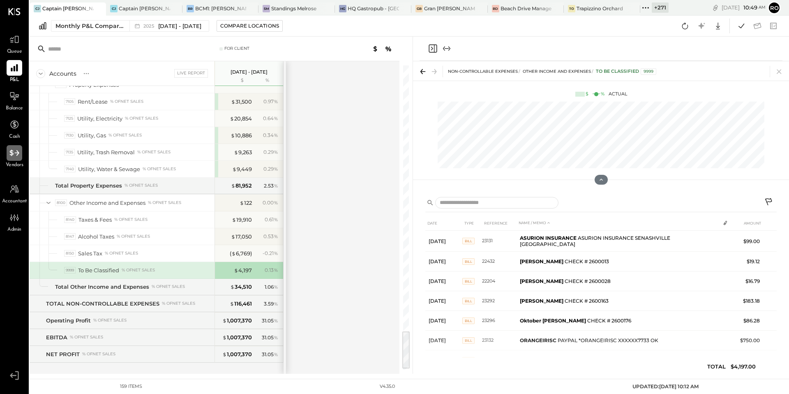
click at [13, 160] on div at bounding box center [15, 153] width 16 height 16
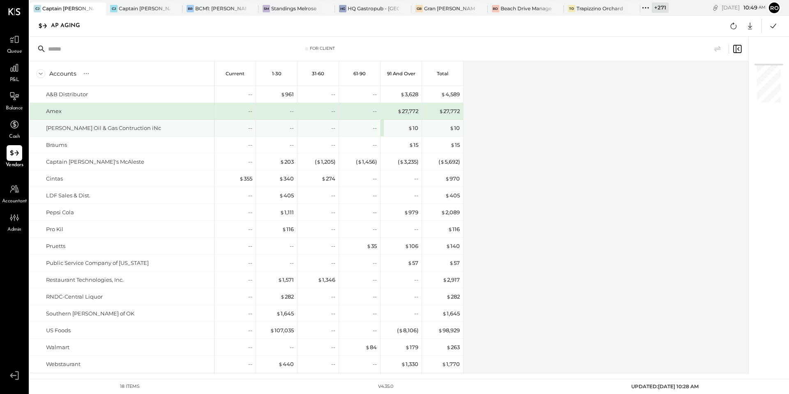
click at [70, 128] on div "[PERSON_NAME] Oil & Gas Contruction iNc" at bounding box center [103, 128] width 115 height 8
